Goal: Navigation & Orientation: Go to known website

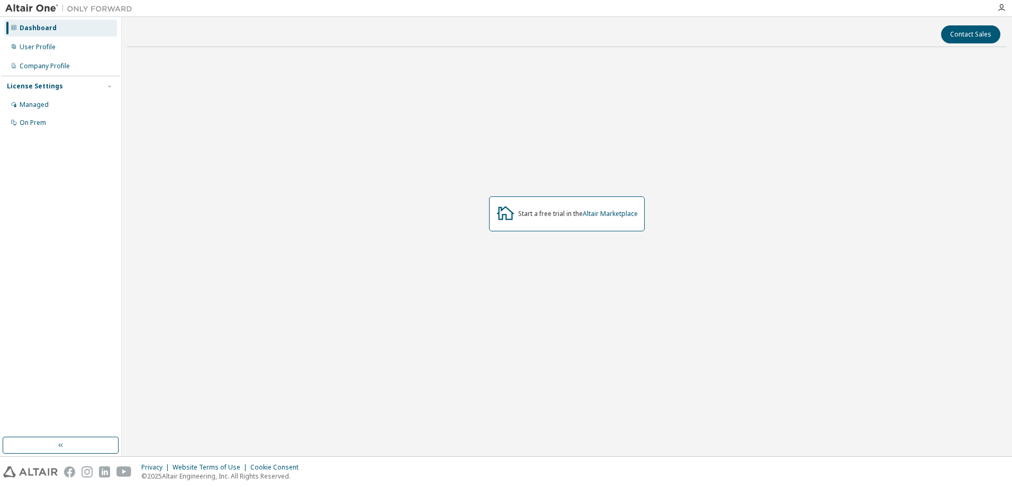
click at [262, 54] on div "Contact Sales Start a free trial in the Altair Marketplace" at bounding box center [566, 236] width 879 height 429
